Goal: Task Accomplishment & Management: Use online tool/utility

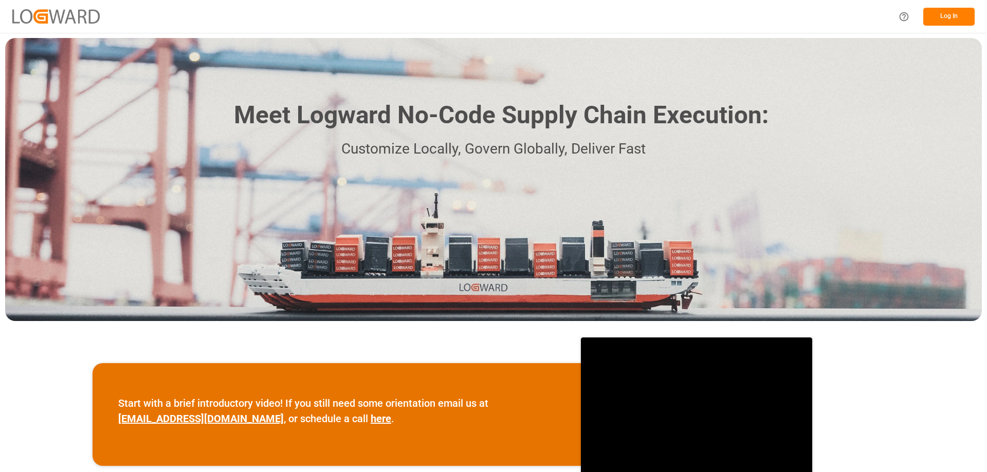
click at [947, 16] on button "Log In" at bounding box center [948, 17] width 51 height 18
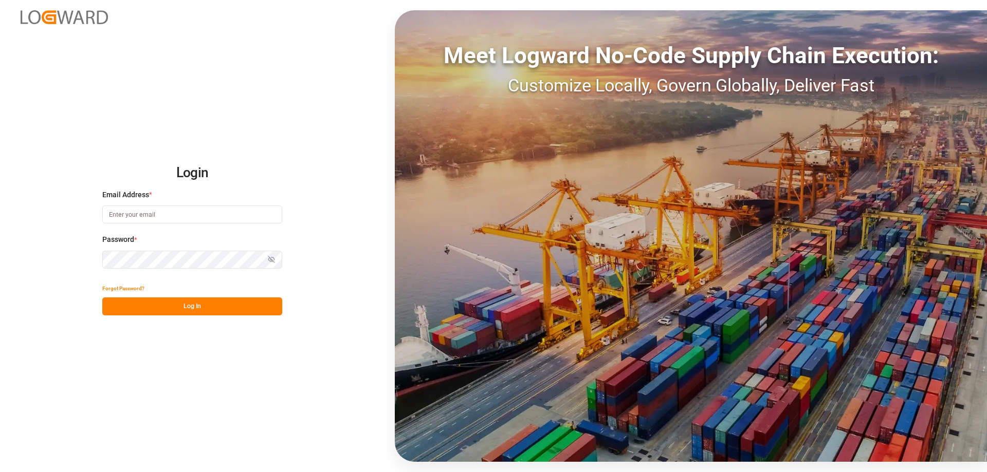
type input "[EMAIL_ADDRESS][PERSON_NAME][DOMAIN_NAME]"
click at [228, 307] on button "Log In" at bounding box center [192, 307] width 180 height 18
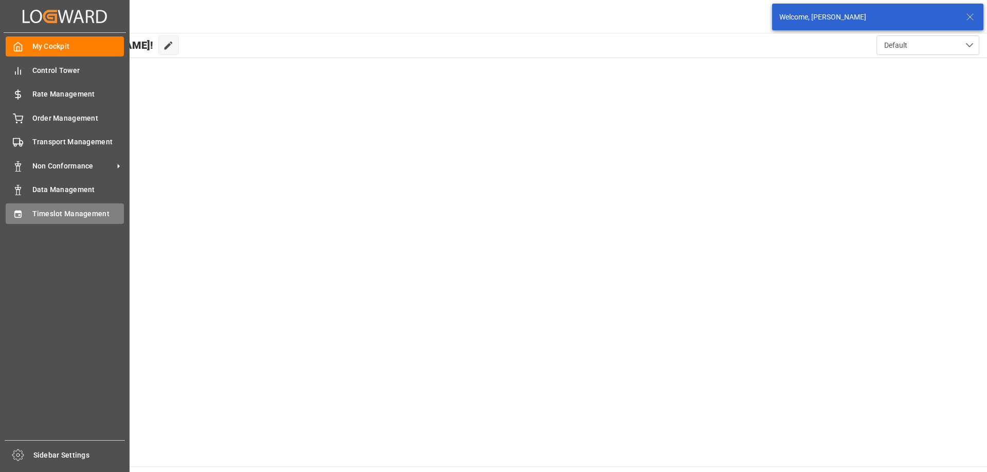
click at [17, 217] on icon at bounding box center [17, 213] width 7 height 7
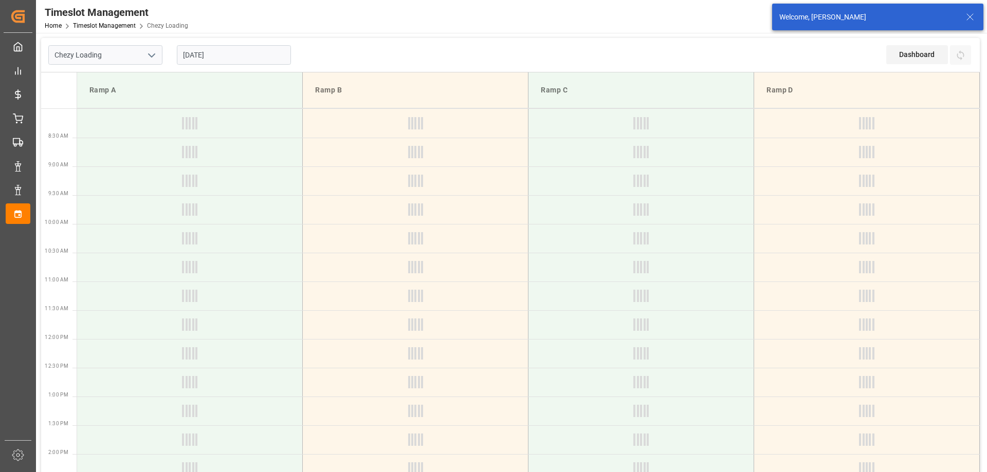
type input "Chezy Loading"
